Goal: Task Accomplishment & Management: Use online tool/utility

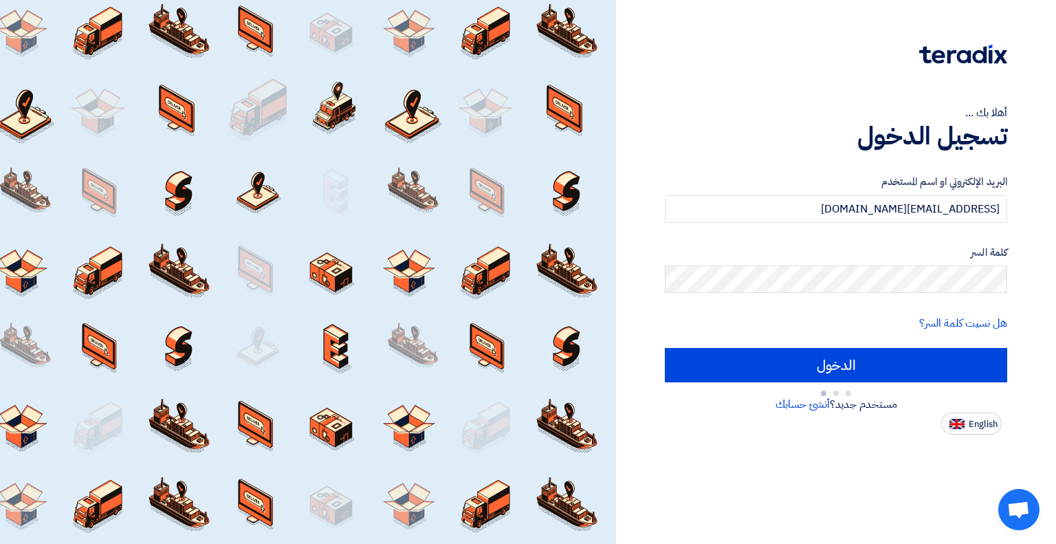
type input "Sign in"
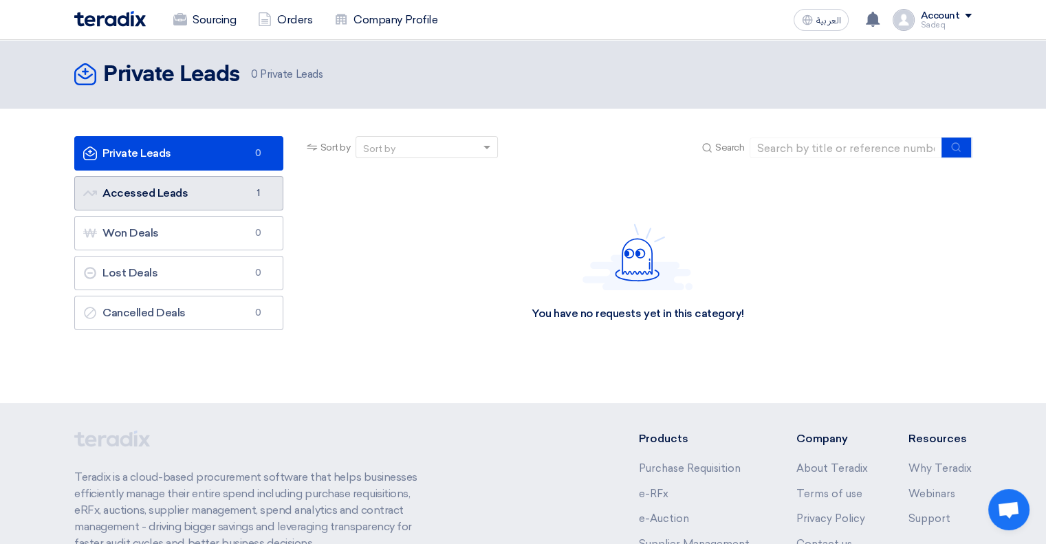
click at [195, 199] on link "Accessed Leads Accessed Leads 1" at bounding box center [178, 193] width 209 height 34
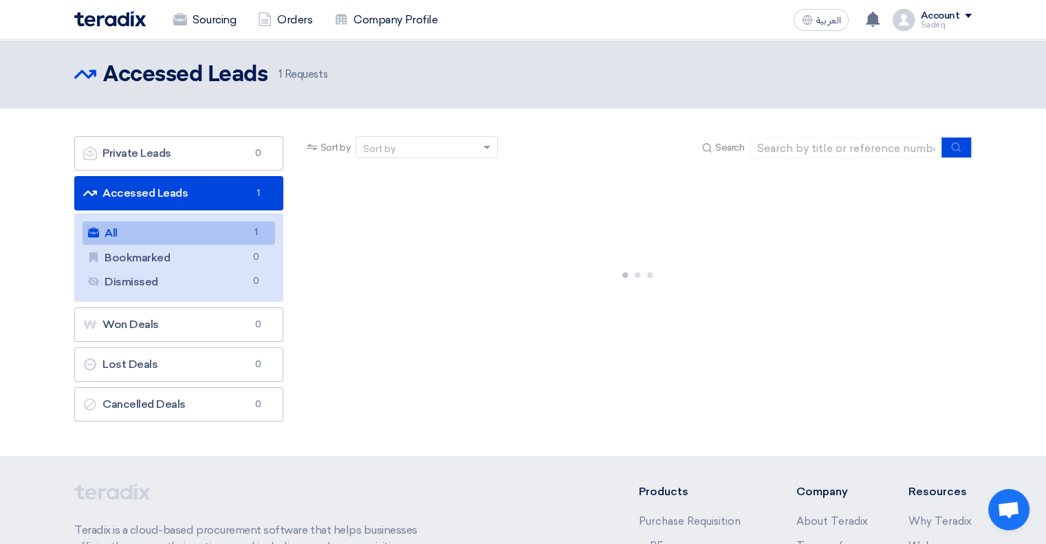
click at [174, 232] on link "All All 1" at bounding box center [179, 232] width 193 height 23
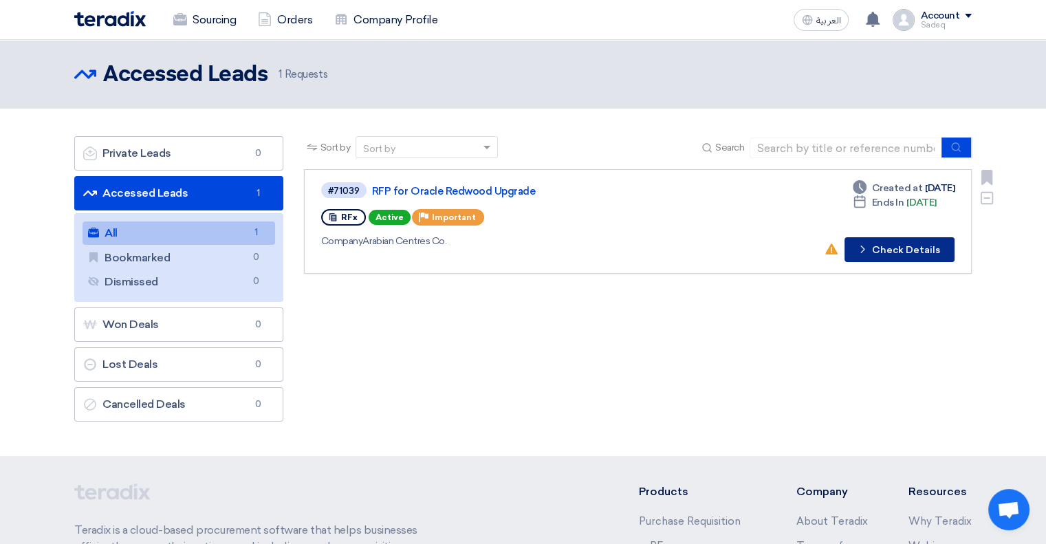
click at [873, 254] on button "Check details Check Details" at bounding box center [899, 249] width 110 height 25
